Goal: Task Accomplishment & Management: Manage account settings

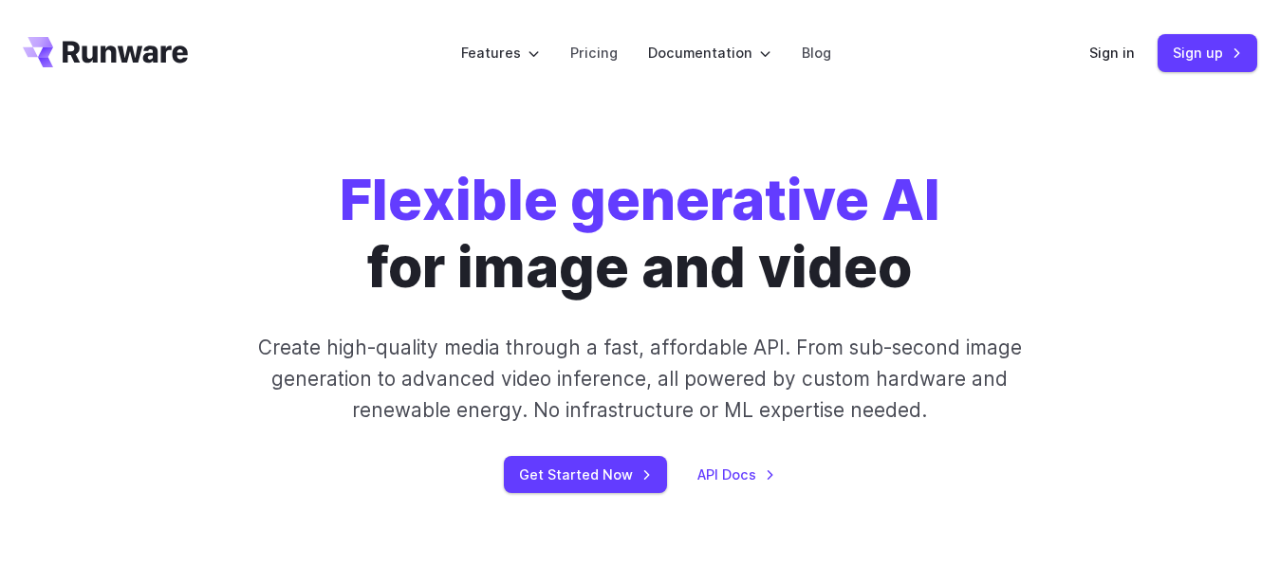
click at [1110, 45] on link "Sign in" at bounding box center [1112, 53] width 46 height 22
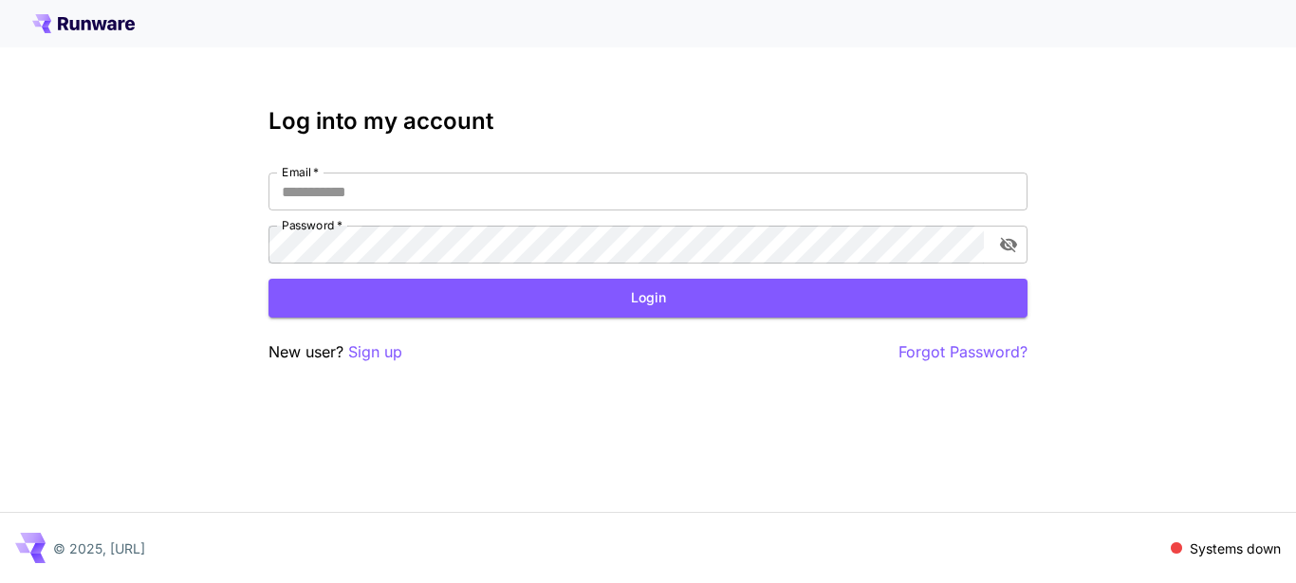
type input "**********"
click at [689, 288] on button "Login" at bounding box center [647, 298] width 759 height 39
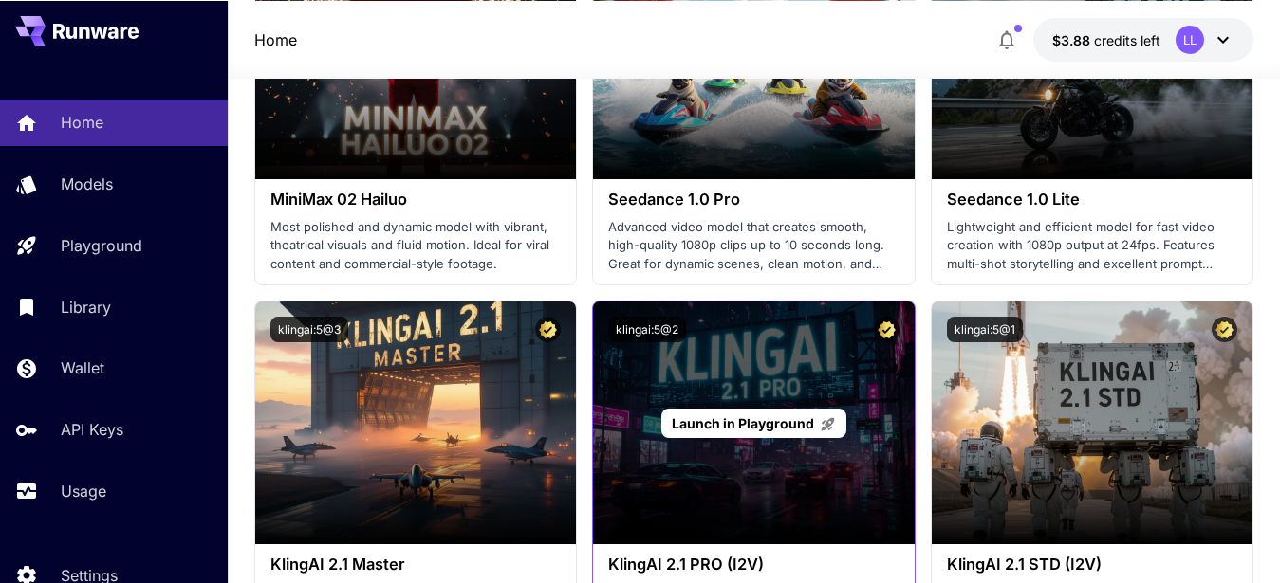
scroll to position [871, 0]
